Goal: Task Accomplishment & Management: Use online tool/utility

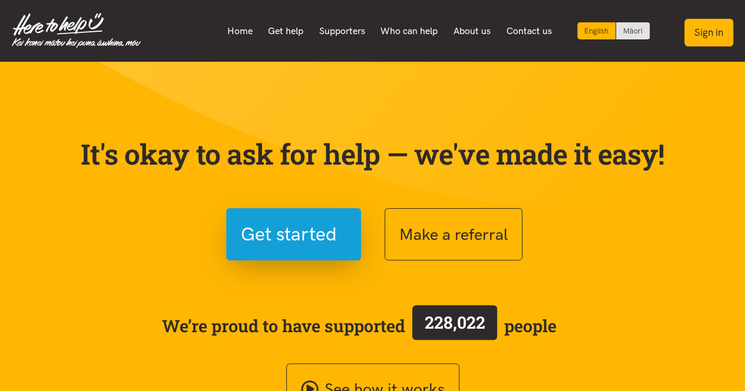
click at [718, 33] on button "Sign in" at bounding box center [708, 33] width 49 height 28
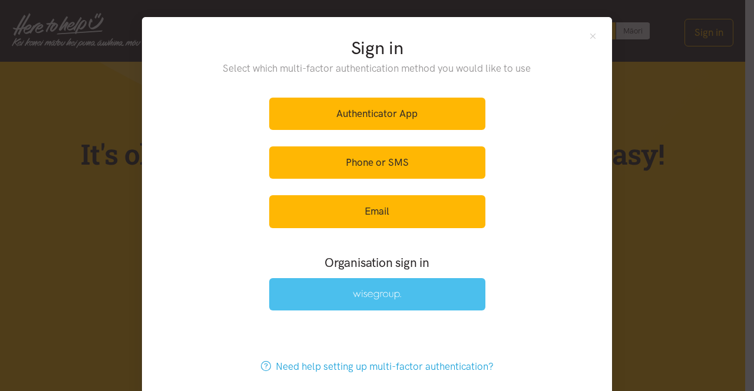
click at [416, 293] on link at bounding box center [377, 294] width 216 height 32
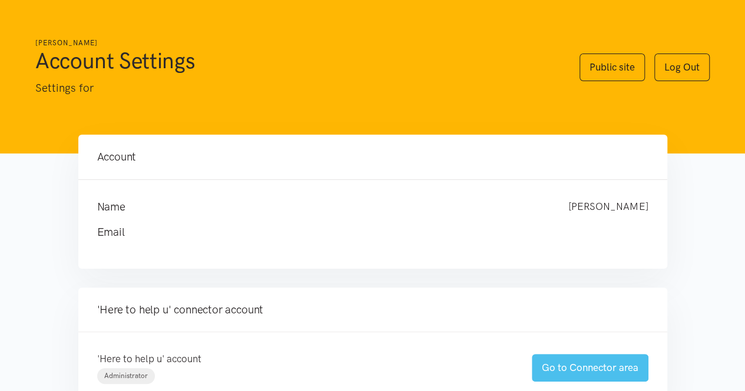
click at [546, 362] on link "Go to Connector area" at bounding box center [590, 368] width 117 height 28
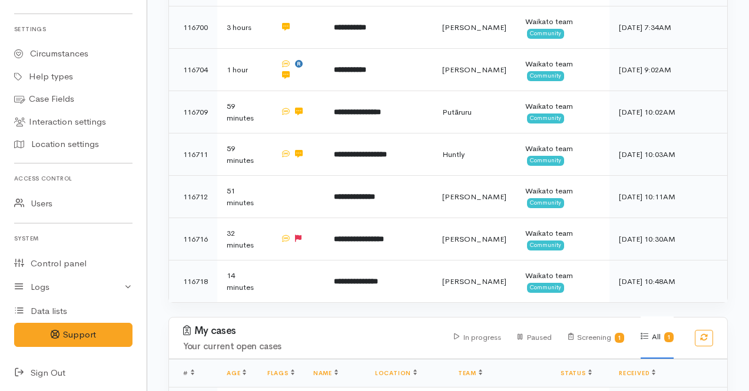
scroll to position [1080, 0]
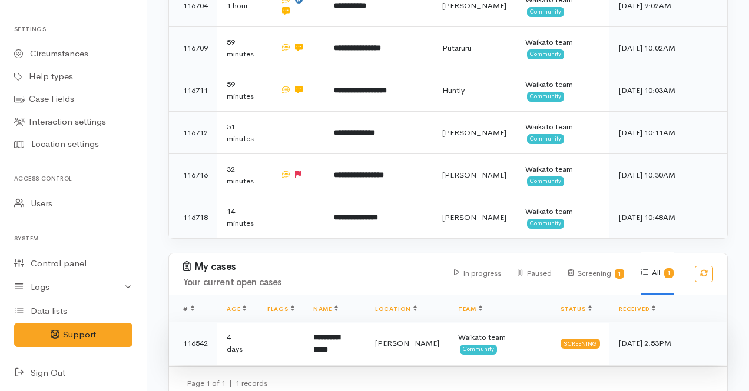
click at [381, 337] on td "Hamilton" at bounding box center [407, 344] width 83 height 44
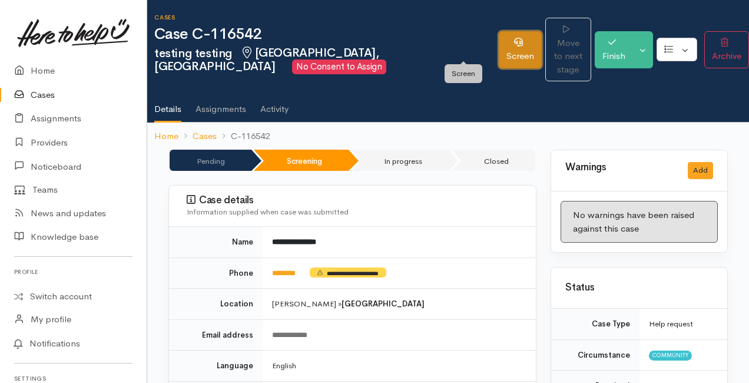
click at [499, 31] on link "Screen" at bounding box center [520, 49] width 43 height 37
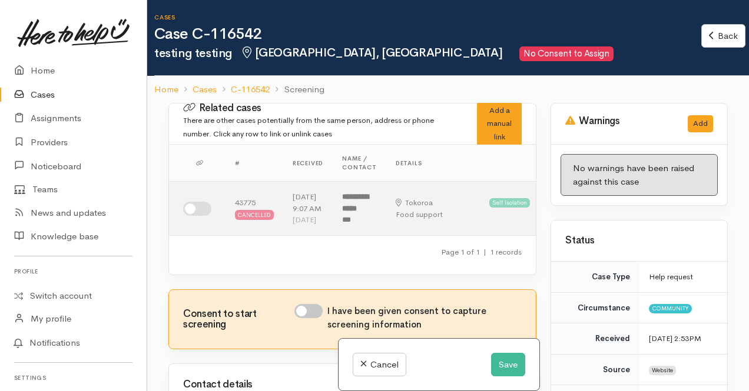
scroll to position [226, 0]
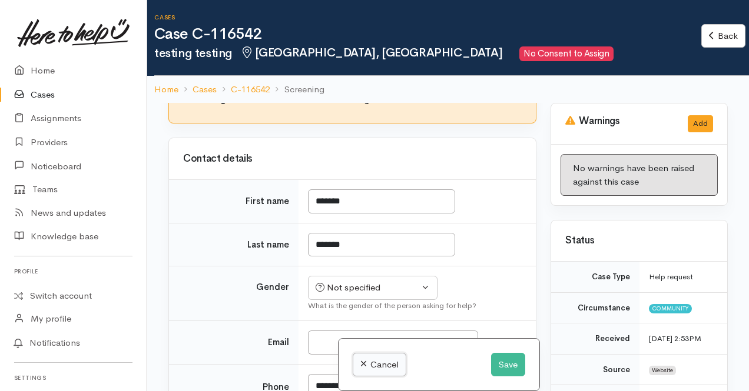
click at [387, 361] on link "Cancel" at bounding box center [380, 365] width 54 height 24
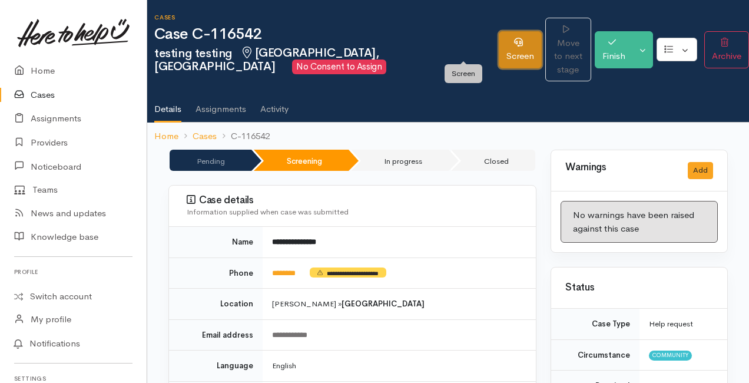
click at [499, 52] on link "Screen" at bounding box center [520, 49] width 43 height 37
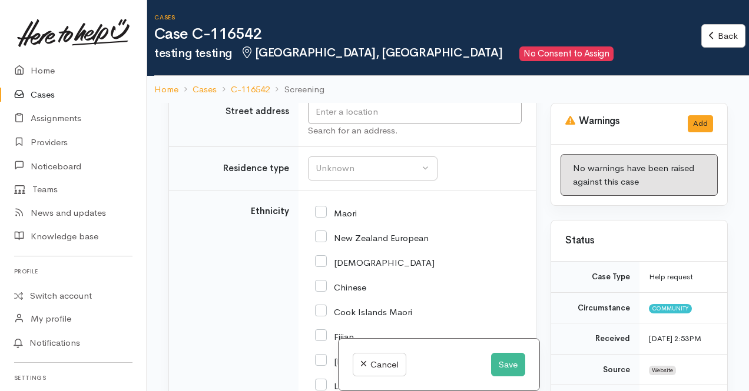
scroll to position [1511, 0]
click at [397, 361] on link "Cancel" at bounding box center [380, 365] width 54 height 24
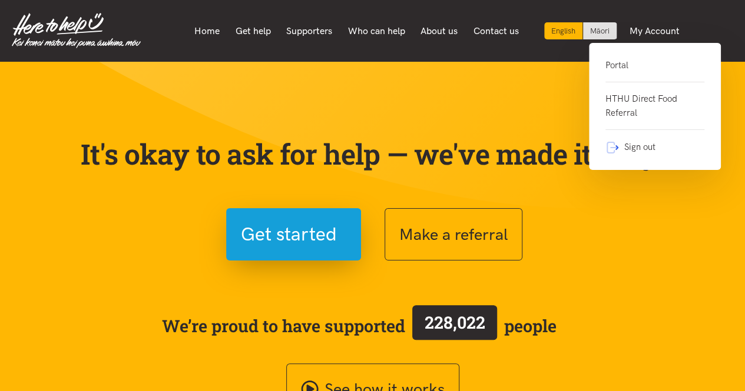
click at [612, 65] on link "Portal" at bounding box center [654, 70] width 99 height 24
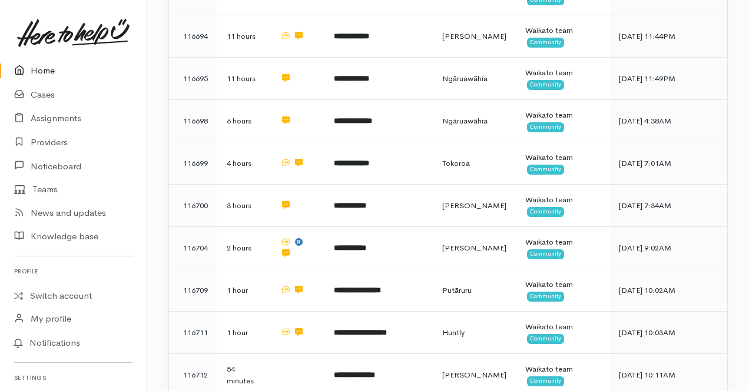
scroll to position [836, 0]
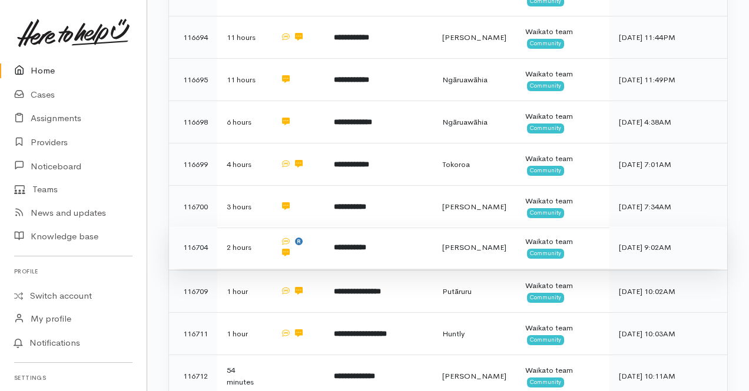
click at [418, 238] on td "**********" at bounding box center [378, 248] width 108 height 42
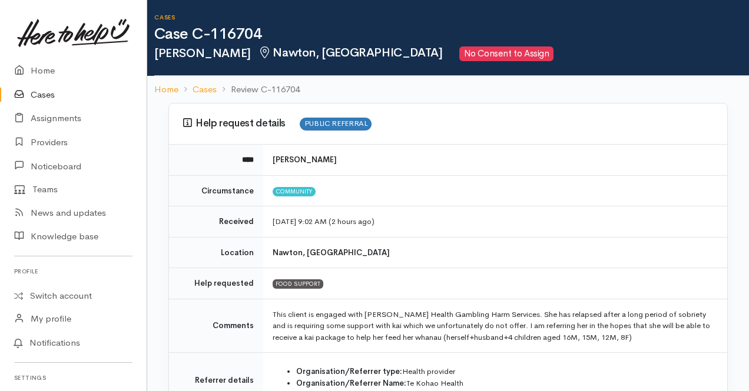
scroll to position [125, 0]
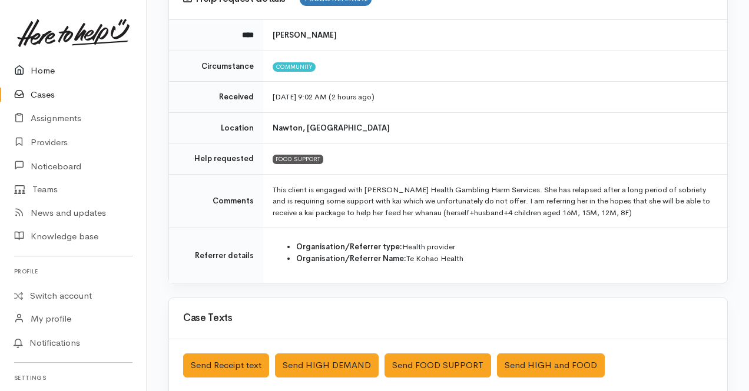
click at [41, 68] on link "Home" at bounding box center [73, 71] width 147 height 24
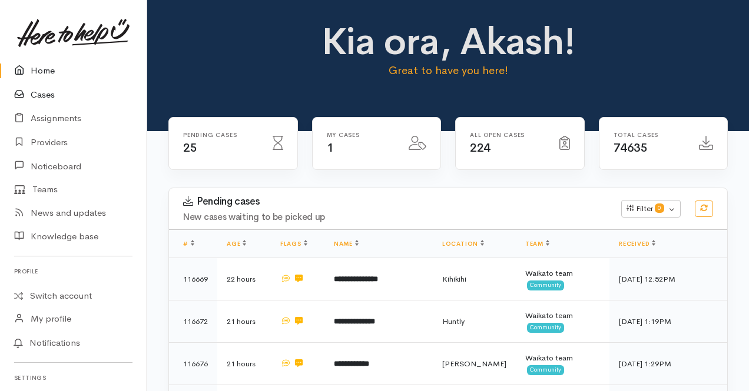
click at [48, 97] on link "Cases" at bounding box center [73, 95] width 147 height 24
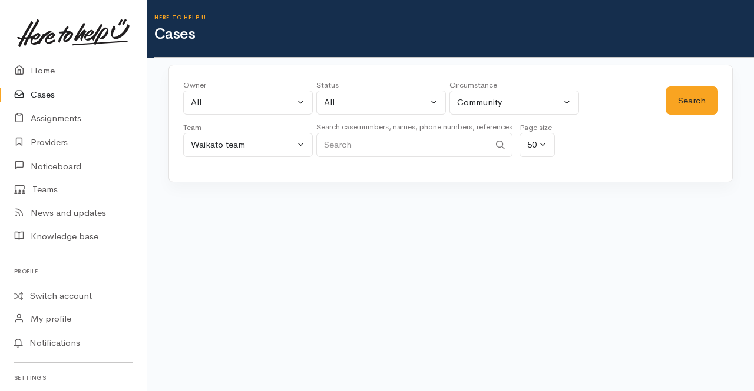
click at [442, 201] on div "Loading..." at bounding box center [450, 220] width 564 height 47
click at [274, 101] on div "All" at bounding box center [243, 103] width 104 height 14
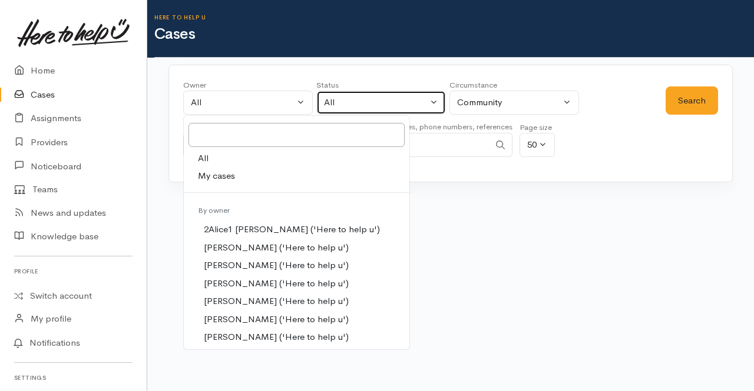
click at [356, 107] on div "All" at bounding box center [376, 103] width 104 height 14
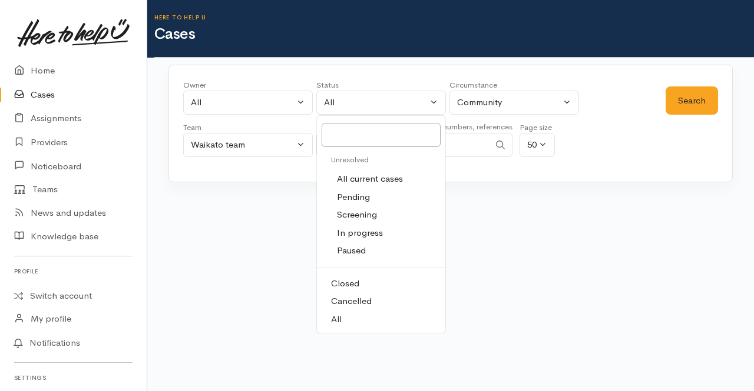
click at [366, 217] on span "Screening" at bounding box center [357, 215] width 40 height 14
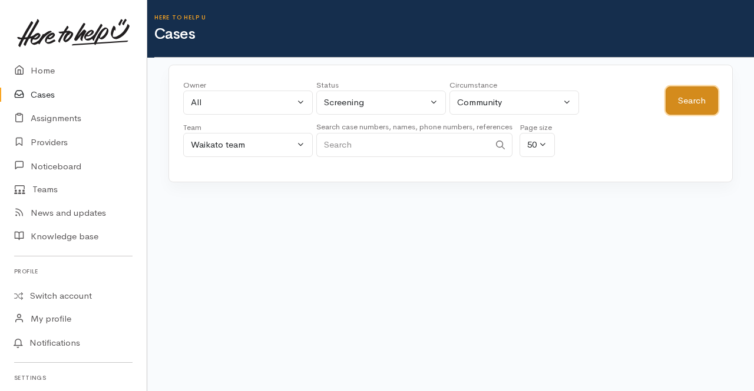
click at [673, 97] on button "Search" at bounding box center [691, 101] width 52 height 29
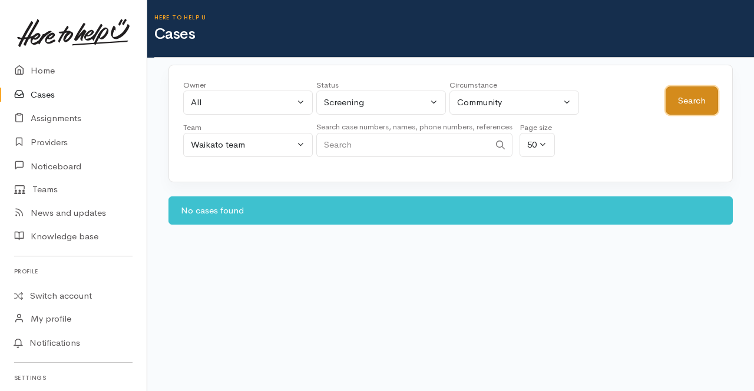
click at [709, 97] on button "Search" at bounding box center [691, 101] width 52 height 29
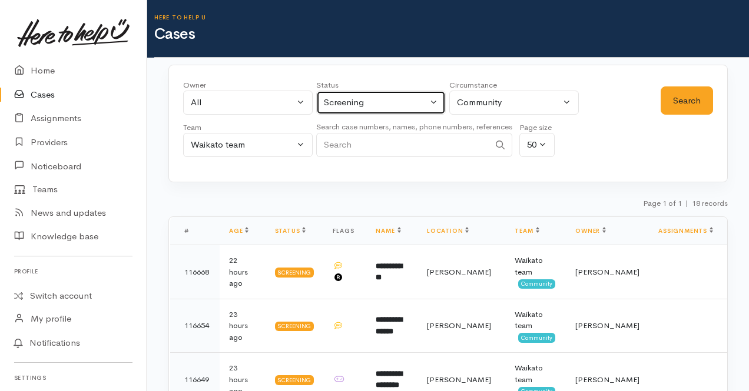
click at [410, 100] on div "Screening" at bounding box center [376, 103] width 104 height 14
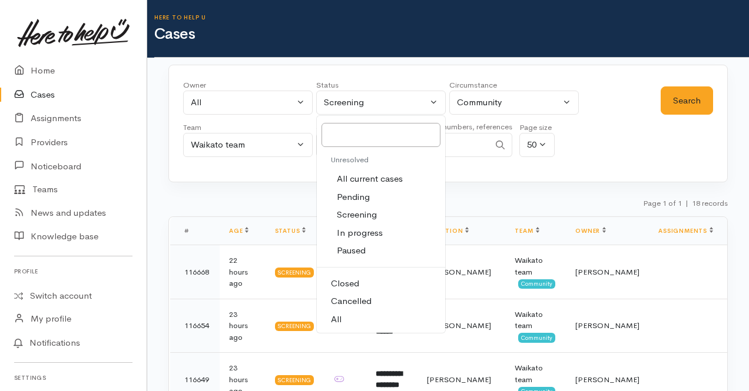
click at [354, 178] on span "All current cases" at bounding box center [370, 179] width 66 height 14
select select "Unresolved"
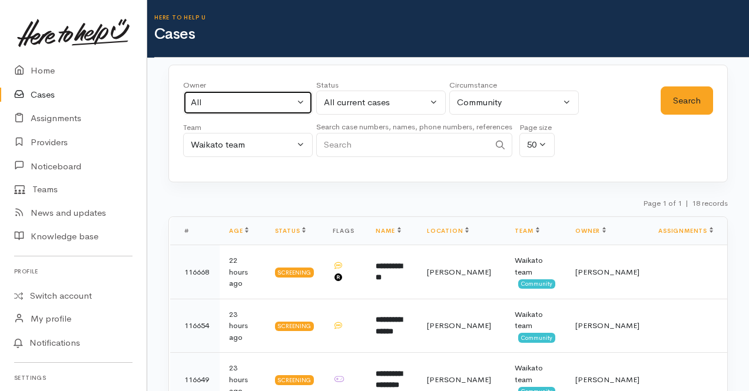
click at [264, 110] on button "All" at bounding box center [248, 103] width 130 height 24
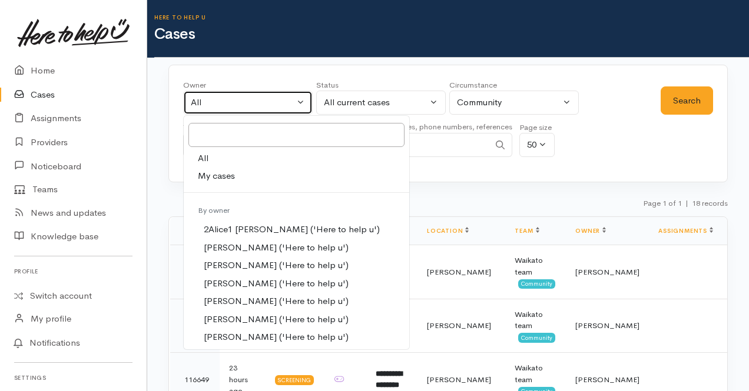
click at [264, 110] on button "All" at bounding box center [248, 103] width 130 height 24
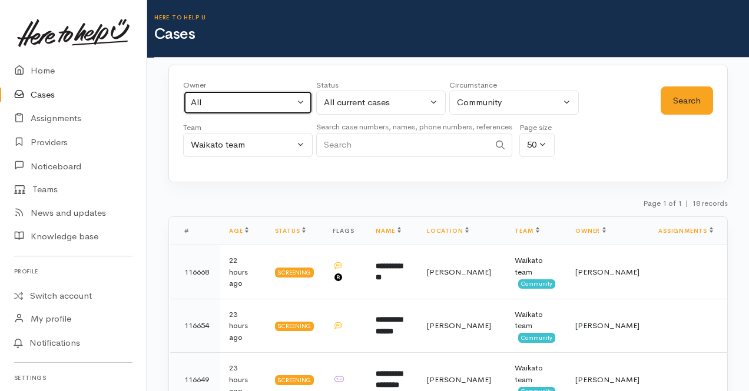
click at [264, 110] on button "All" at bounding box center [248, 103] width 130 height 24
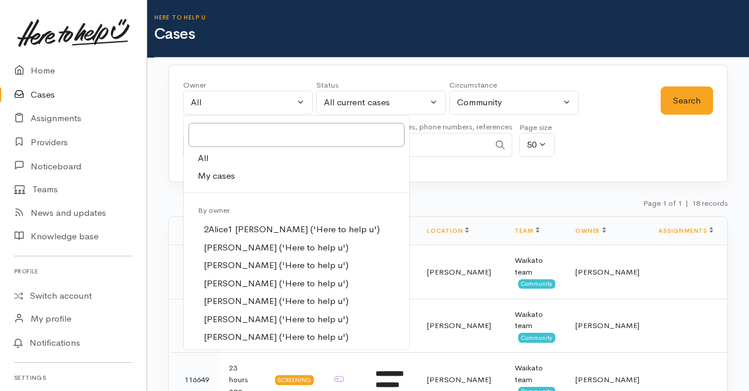
click at [622, 97] on div "Owner All My cases 2Alice1 Faye Davies ('Here to help u') Aandrea Murray ('Here…" at bounding box center [421, 121] width 477 height 85
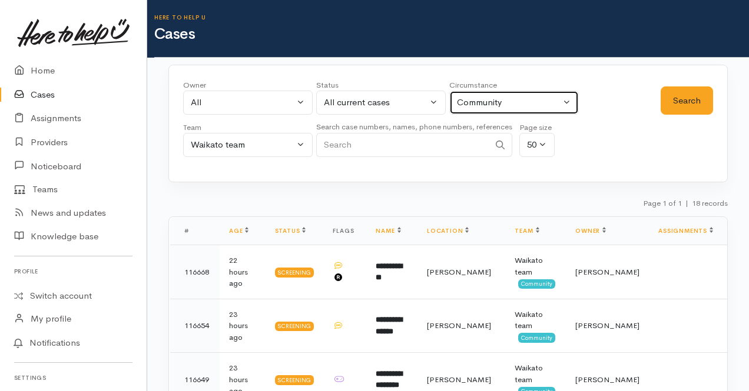
click at [570, 91] on button "Community" at bounding box center [514, 103] width 130 height 24
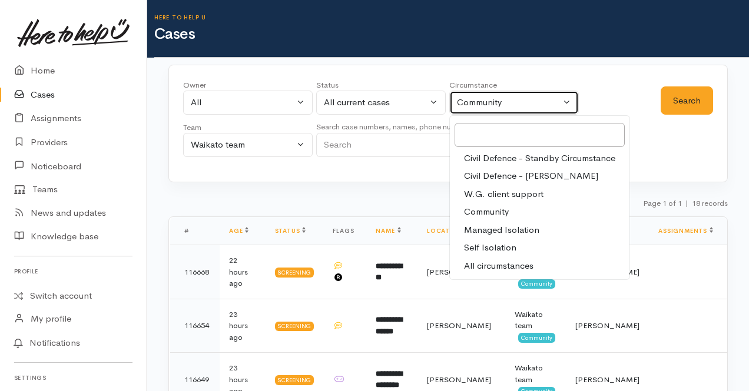
click at [570, 91] on button "Community" at bounding box center [514, 103] width 130 height 24
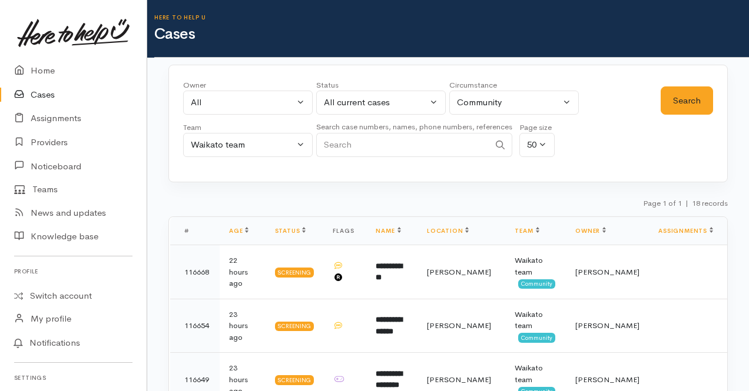
click at [437, 140] on input "Search" at bounding box center [402, 145] width 173 height 24
click at [542, 135] on button "50" at bounding box center [536, 145] width 35 height 24
click at [540, 168] on span "10" at bounding box center [538, 172] width 9 height 14
click at [692, 95] on button "Search" at bounding box center [687, 101] width 52 height 29
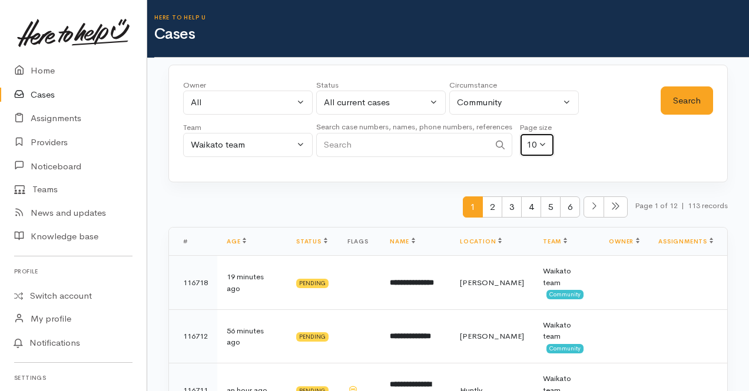
click at [543, 151] on button "10" at bounding box center [536, 145] width 35 height 24
click at [539, 190] on span "20" at bounding box center [538, 191] width 9 height 14
click at [672, 97] on button "Search" at bounding box center [687, 101] width 52 height 29
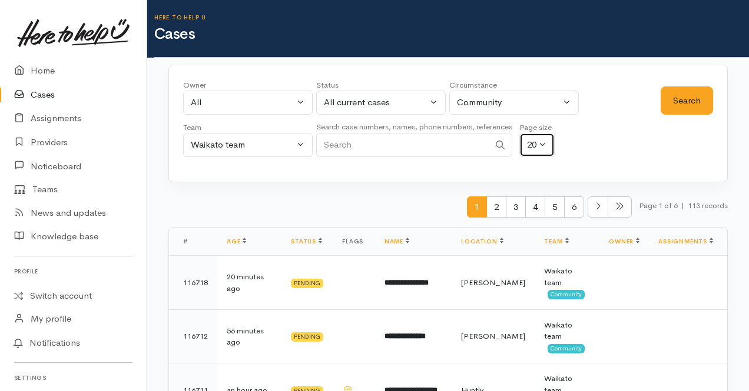
click at [550, 147] on button "20" at bounding box center [536, 145] width 35 height 24
click at [556, 223] on link "100" at bounding box center [541, 226] width 42 height 18
click at [689, 100] on button "Search" at bounding box center [687, 101] width 52 height 29
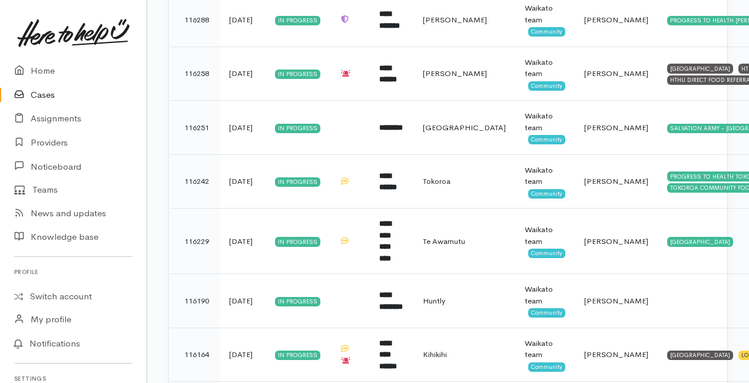
scroll to position [5283, 0]
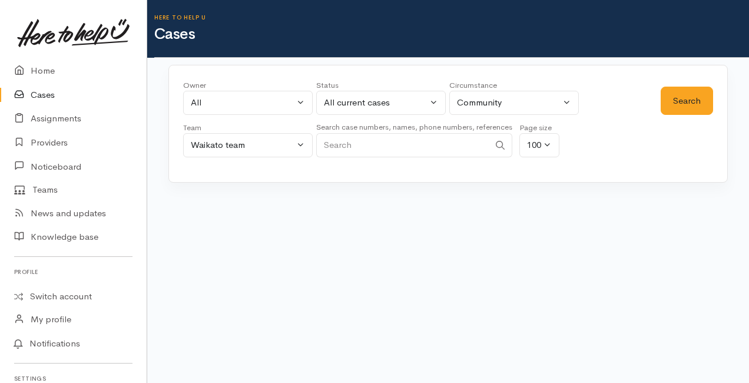
scroll to position [0, 0]
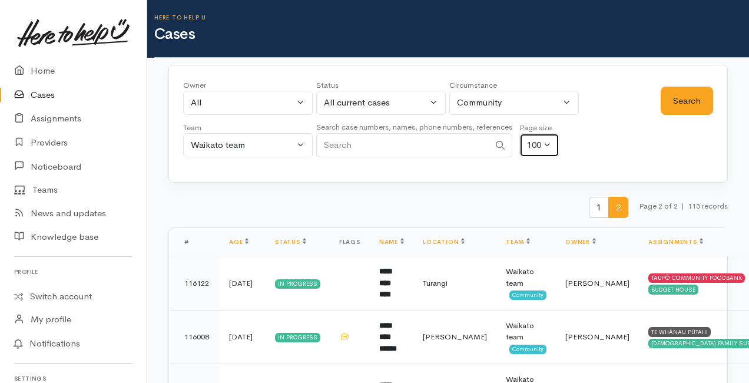
click at [549, 147] on button "100" at bounding box center [539, 145] width 40 height 24
click at [547, 188] on link "20" at bounding box center [541, 190] width 42 height 18
select select "20"
